Goal: Submit feedback/report problem: Submit feedback/report problem

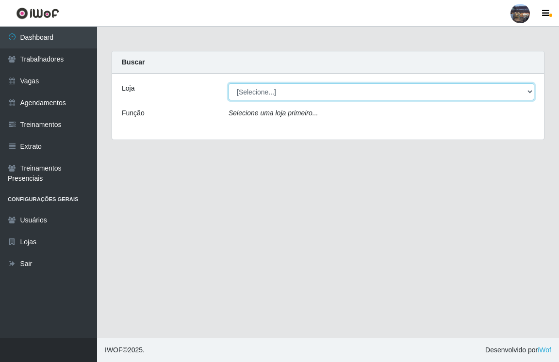
click at [530, 90] on select "[Selecione...] Gostinho da Roça" at bounding box center [381, 91] width 306 height 17
select select "303"
click at [228, 83] on select "[Selecione...] Gostinho da Roça" at bounding box center [381, 91] width 306 height 17
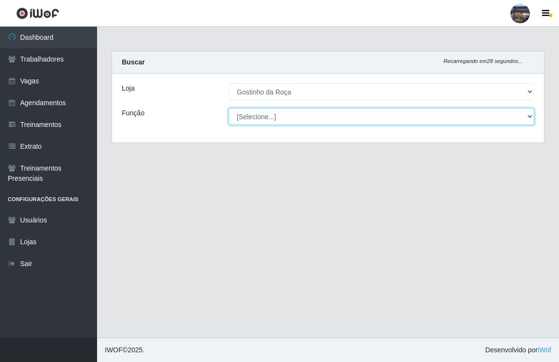
click at [528, 115] on select "[Selecione...] ASG ASG + ASG ++ Embalador Embalador + Embalador ++ Operador de …" at bounding box center [381, 116] width 306 height 17
select select "1"
click at [228, 108] on select "[Selecione...] ASG ASG + ASG ++ Embalador Embalador + Embalador ++ Operador de …" at bounding box center [381, 116] width 306 height 17
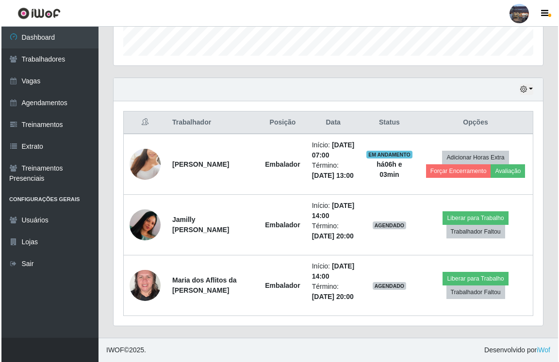
scroll to position [352, 0]
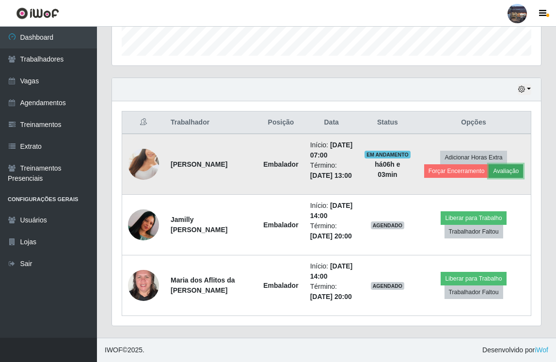
click at [504, 164] on button "Avaliação" at bounding box center [506, 171] width 34 height 14
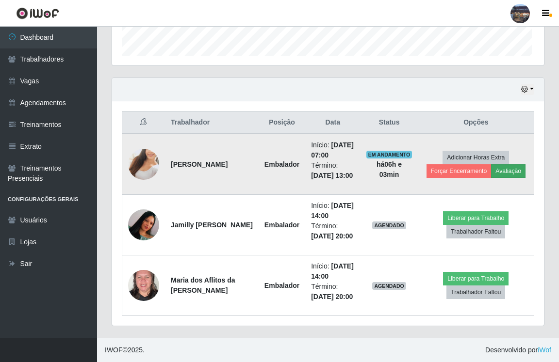
scroll to position [201, 424]
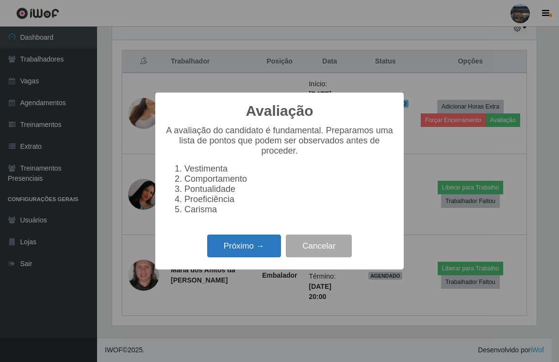
click at [245, 254] on button "Próximo →" at bounding box center [244, 246] width 74 height 23
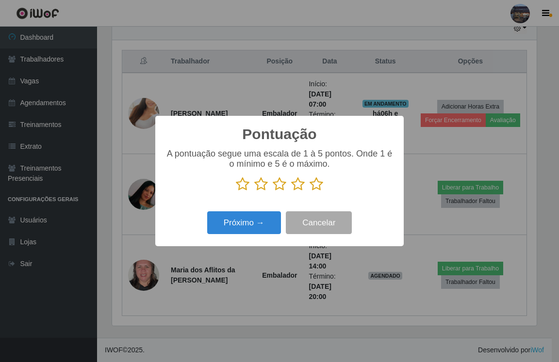
scroll to position [484901, 484677]
click at [318, 186] on icon at bounding box center [316, 184] width 14 height 15
click at [309, 192] on input "radio" at bounding box center [309, 192] width 0 height 0
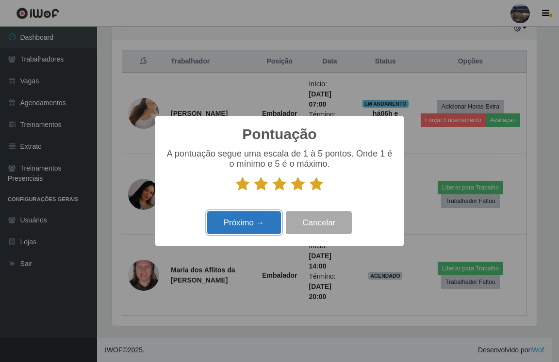
click at [245, 223] on button "Próximo →" at bounding box center [244, 223] width 74 height 23
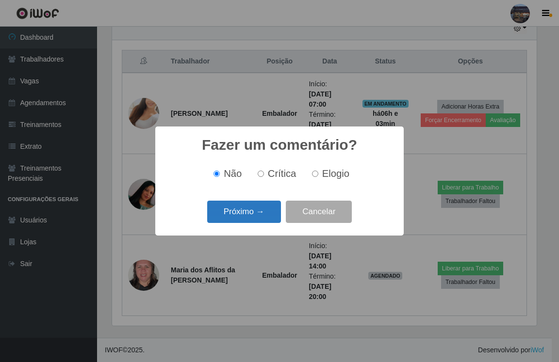
click at [250, 209] on button "Próximo →" at bounding box center [244, 212] width 74 height 23
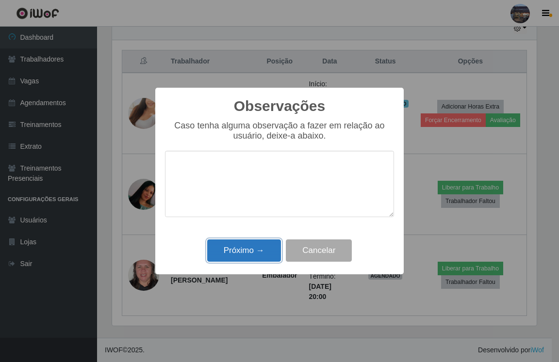
click at [245, 251] on button "Próximo →" at bounding box center [244, 251] width 74 height 23
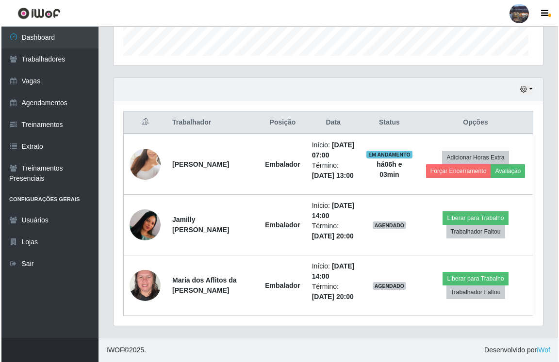
scroll to position [201, 429]
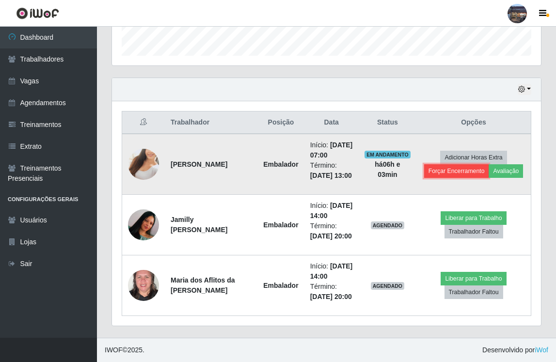
click at [463, 164] on button "Forçar Encerramento" at bounding box center [456, 171] width 65 height 14
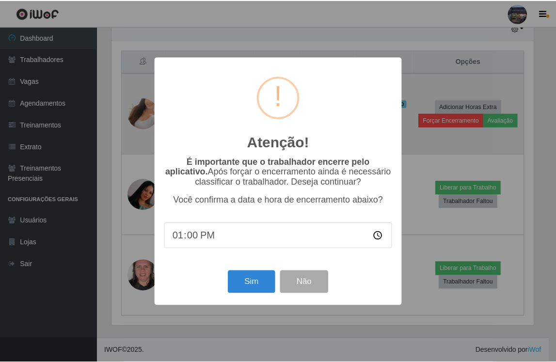
scroll to position [201, 424]
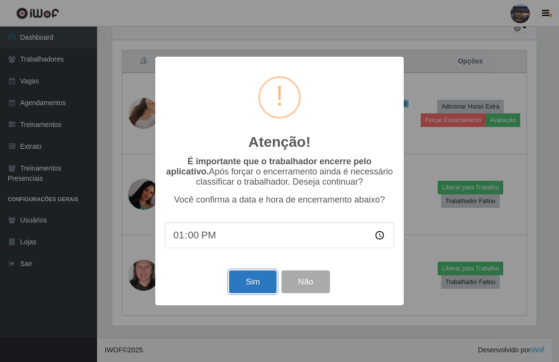
click at [248, 284] on button "Sim" at bounding box center [252, 282] width 47 height 23
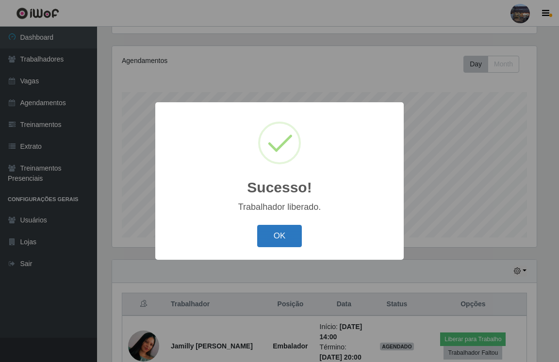
click at [280, 231] on button "OK" at bounding box center [279, 236] width 45 height 23
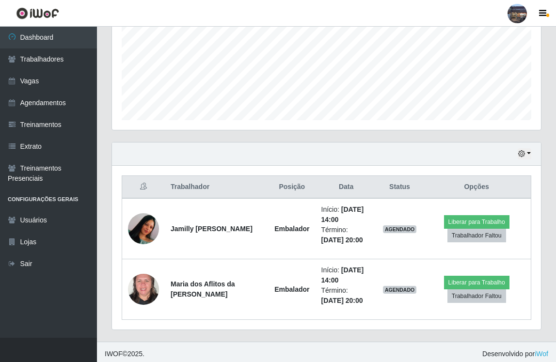
scroll to position [230, 0]
